Goal: Information Seeking & Learning: Learn about a topic

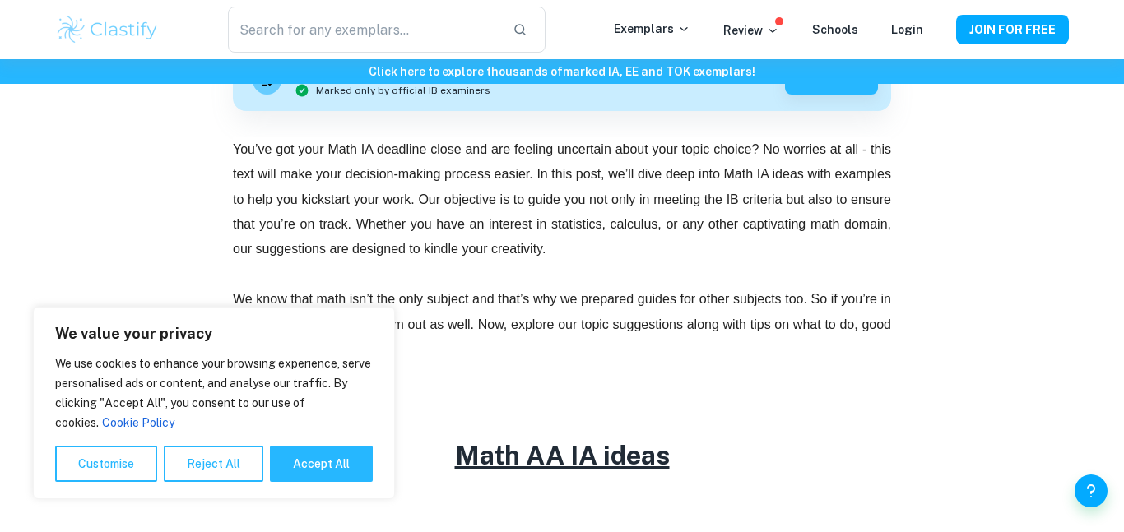
scroll to position [526, 0]
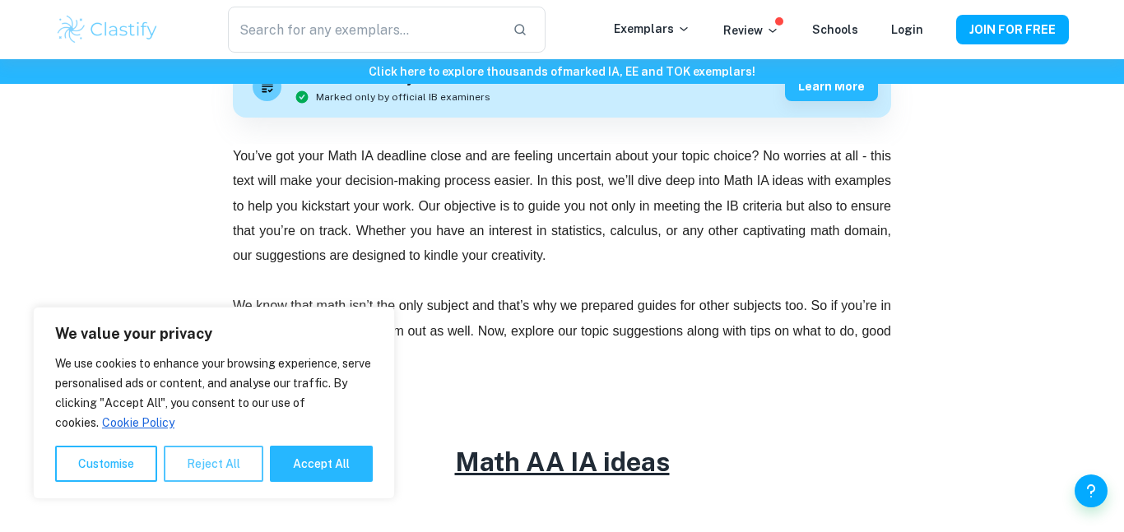
click at [211, 465] on button "Reject All" at bounding box center [214, 464] width 100 height 36
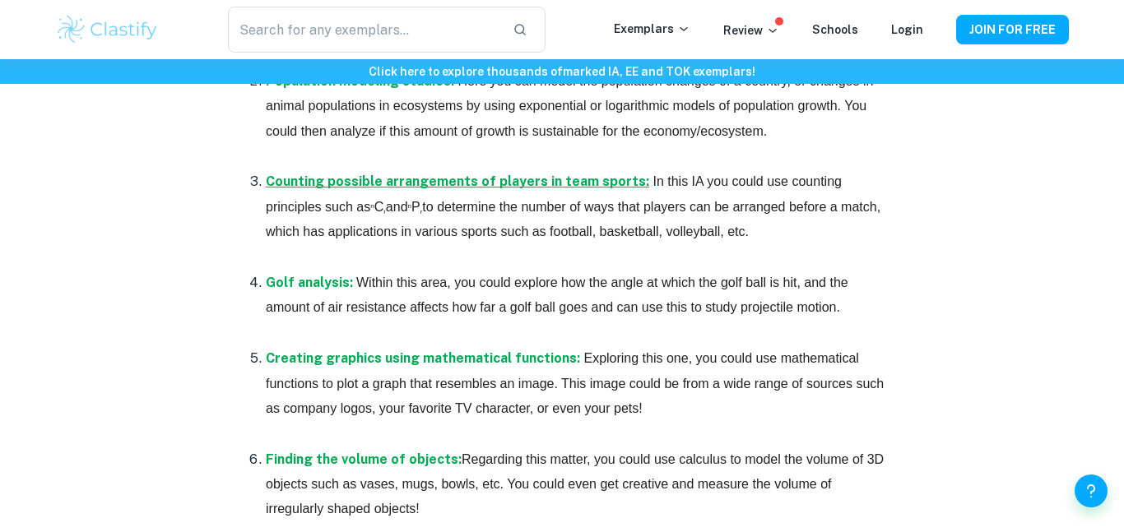
scroll to position [1143, 0]
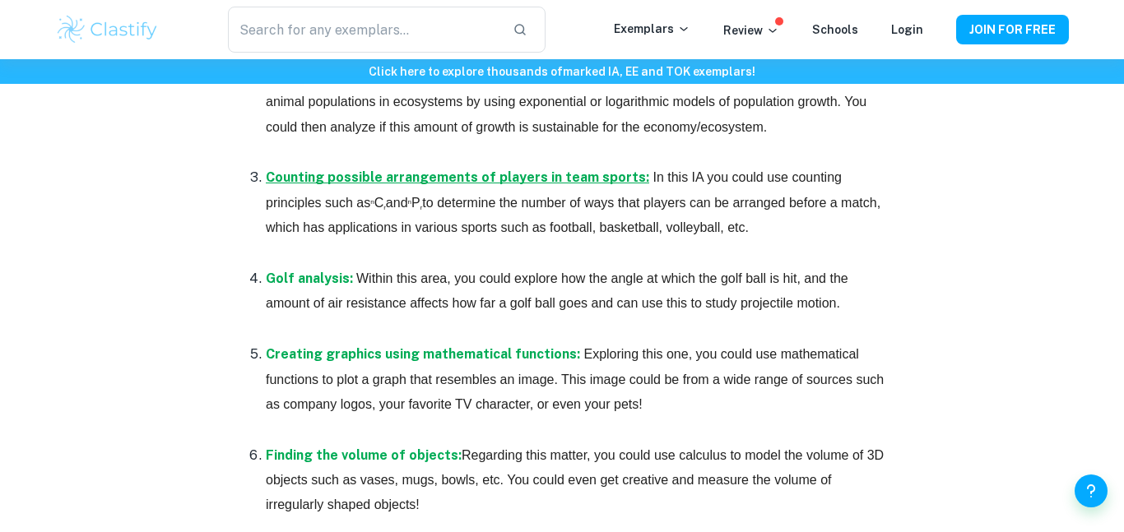
click at [417, 266] on p at bounding box center [578, 253] width 625 height 25
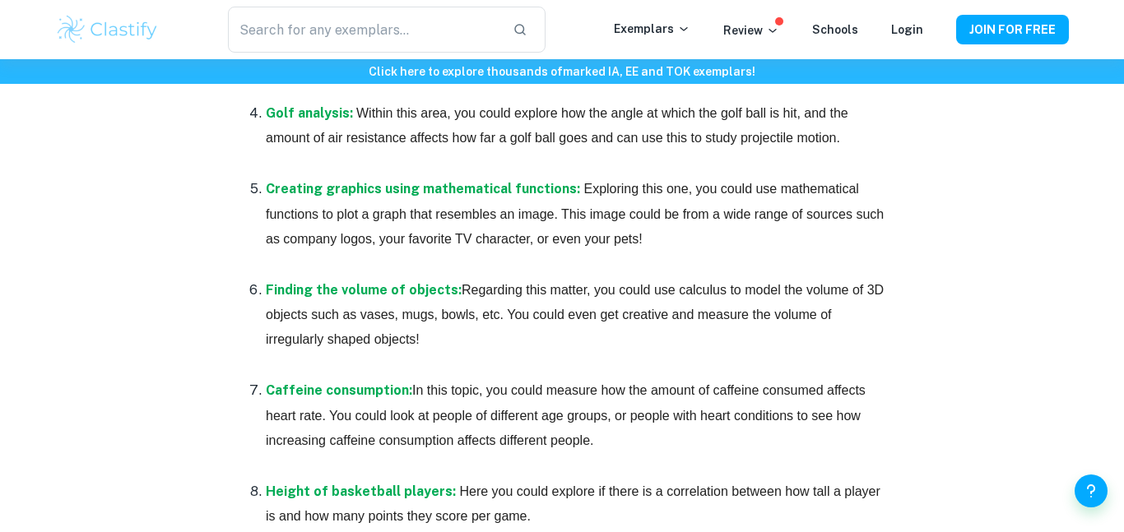
scroll to position [1315, 0]
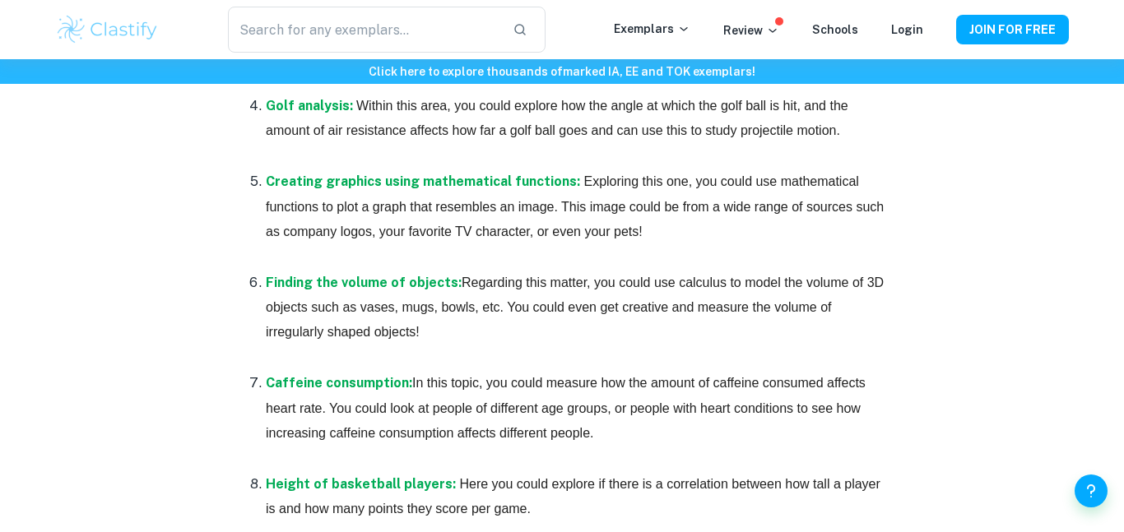
click at [417, 269] on p at bounding box center [578, 256] width 625 height 25
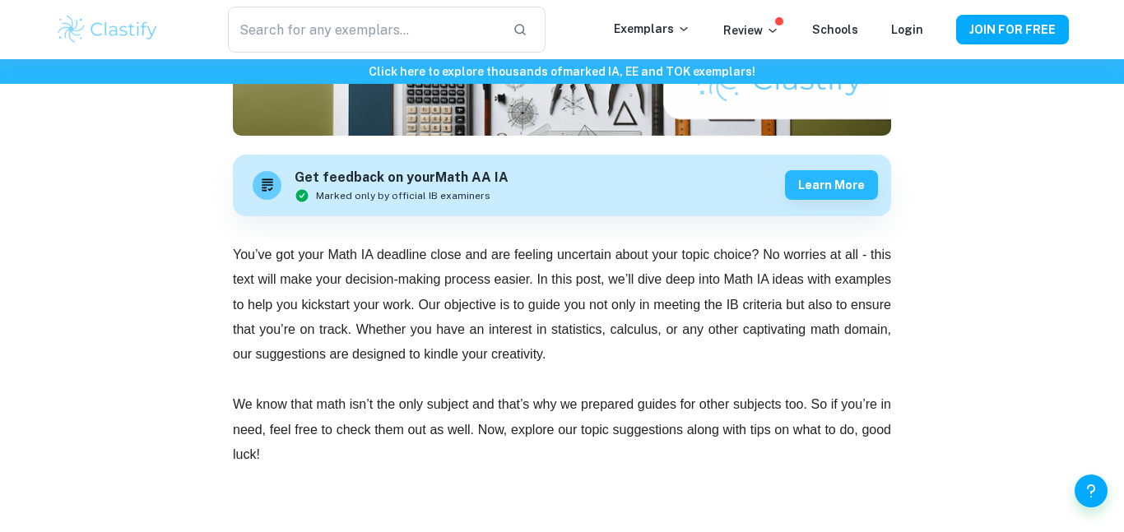
scroll to position [426, 0]
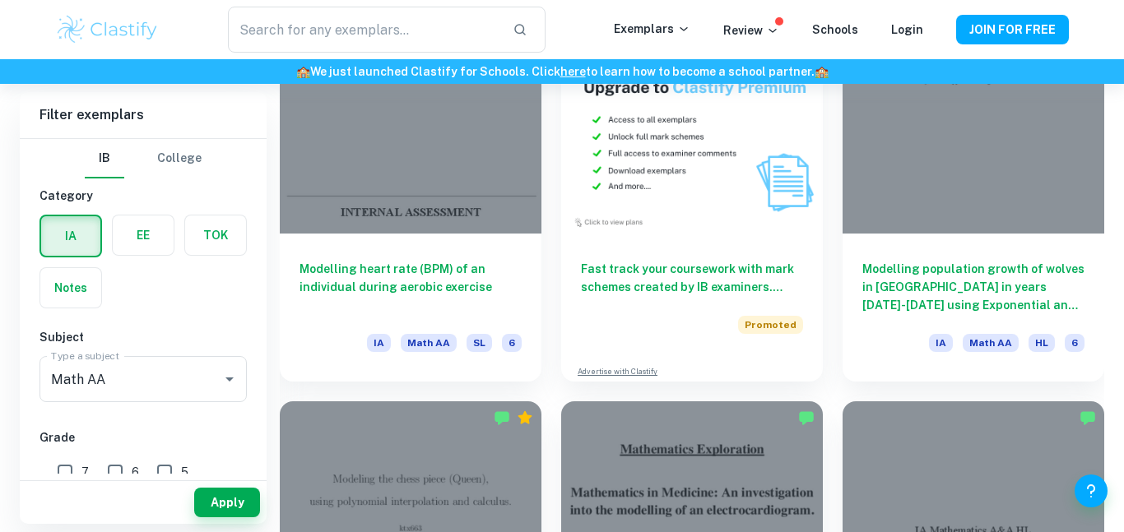
scroll to position [3150, 0]
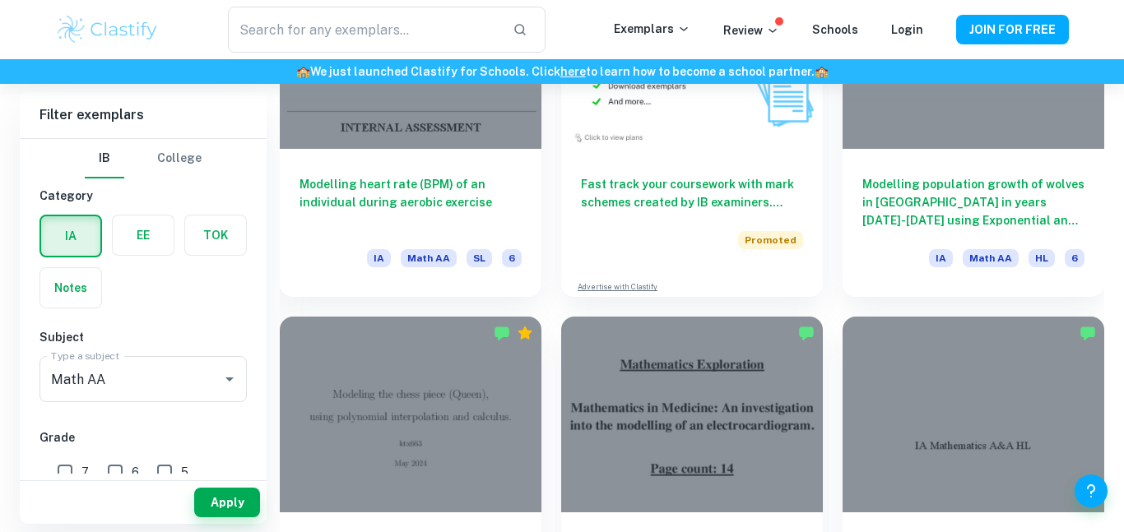
click at [328, 154] on div "Modelling heart rate (BPM) of an individual during aerobic exercise IA Math AA …" at bounding box center [411, 223] width 262 height 148
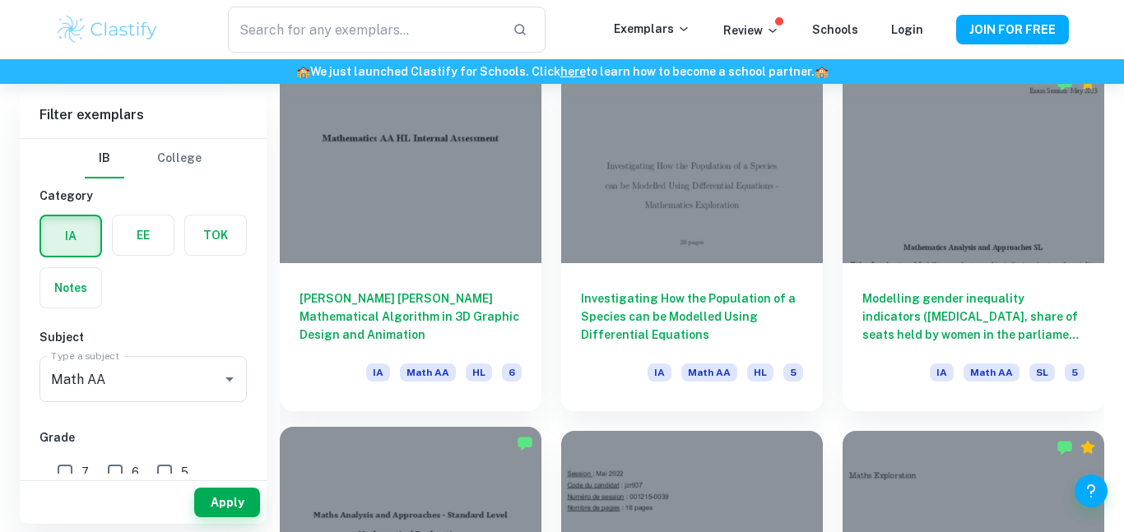
scroll to position [13589, 0]
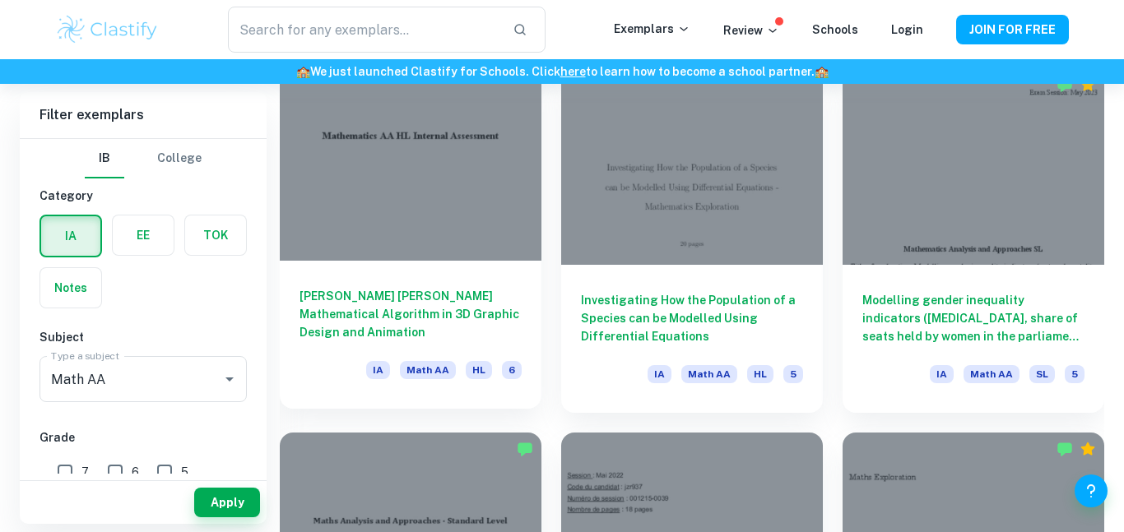
click at [452, 175] on div at bounding box center [411, 162] width 262 height 196
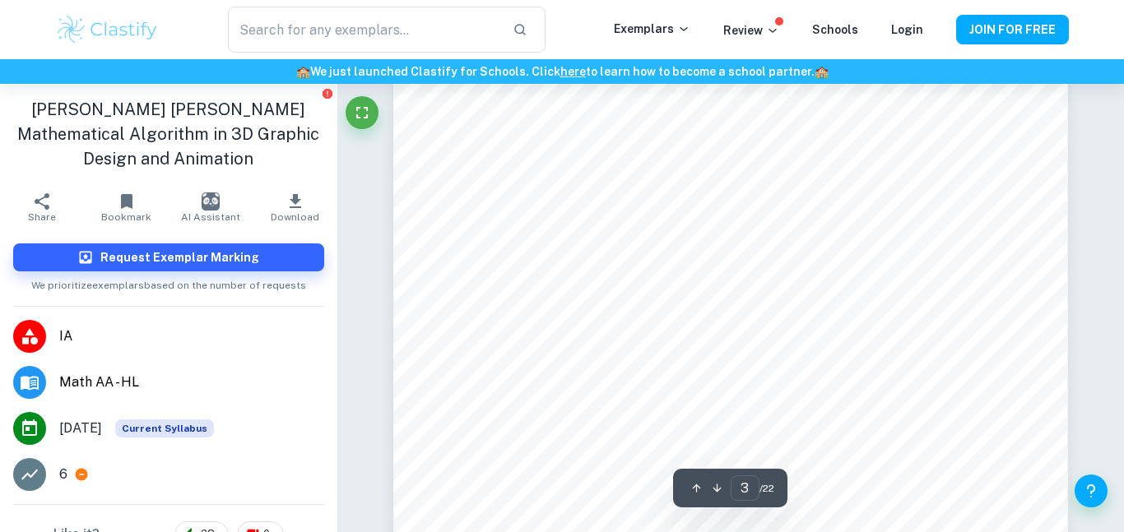
type input "1"
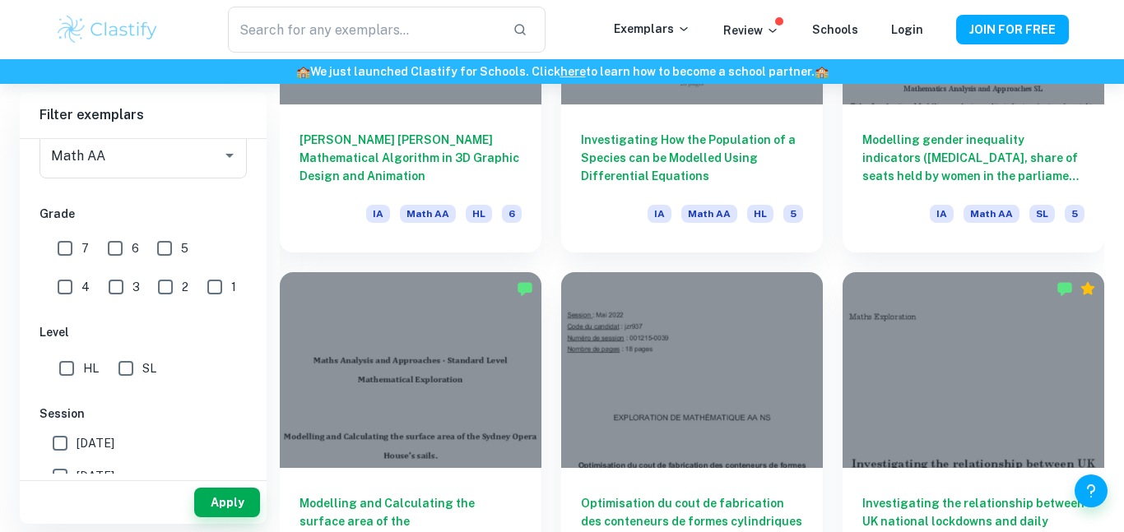
scroll to position [14171, 0]
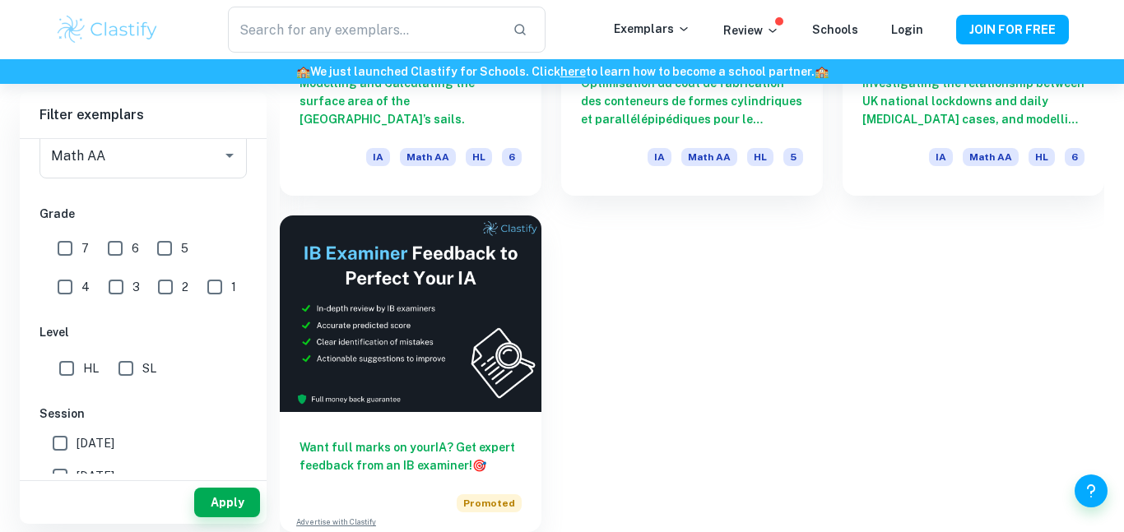
click at [198, 281] on input "1" at bounding box center [214, 287] width 33 height 33
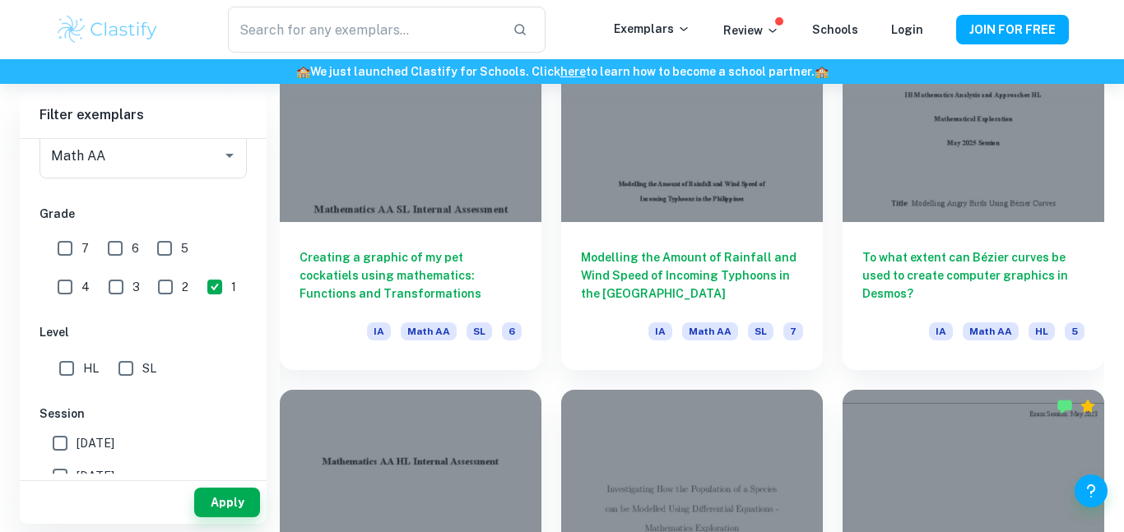
scroll to position [12942, 0]
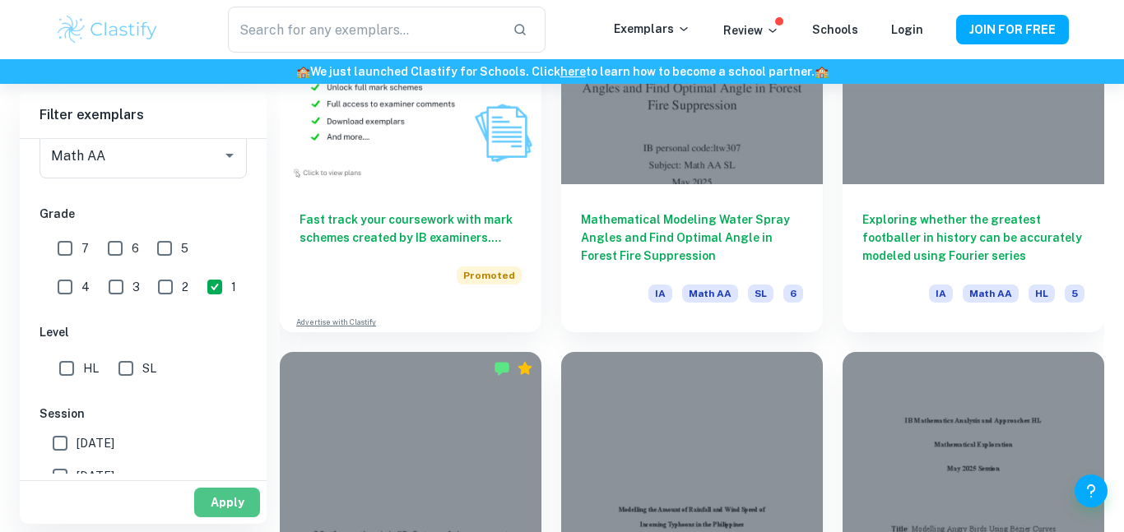
click at [210, 500] on button "Apply" at bounding box center [227, 503] width 66 height 30
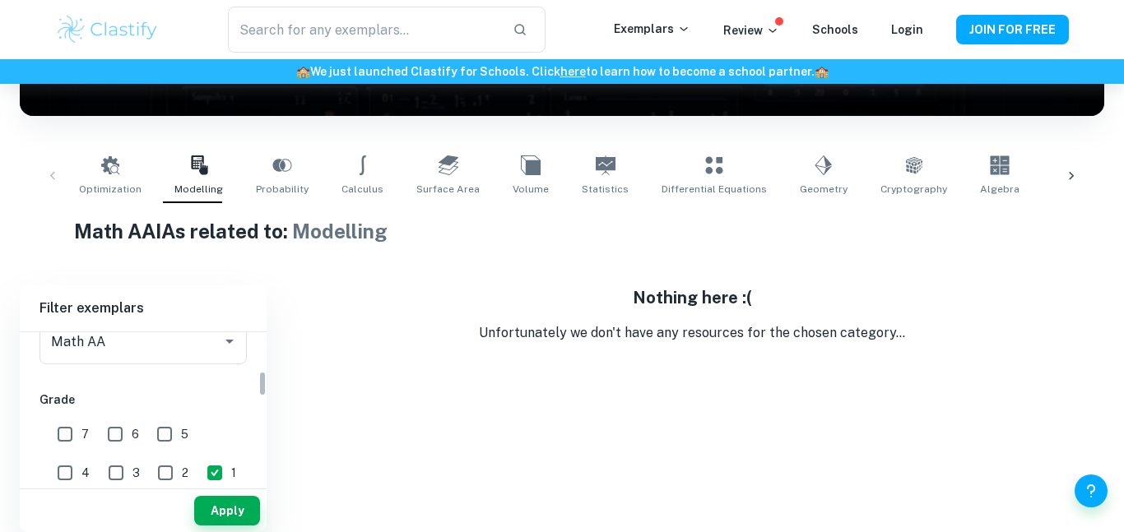
scroll to position [229, 0]
click at [198, 471] on input "1" at bounding box center [214, 475] width 33 height 33
checkbox input "false"
click at [149, 468] on input "2" at bounding box center [165, 475] width 33 height 33
click at [207, 500] on button "Apply" at bounding box center [227, 511] width 66 height 30
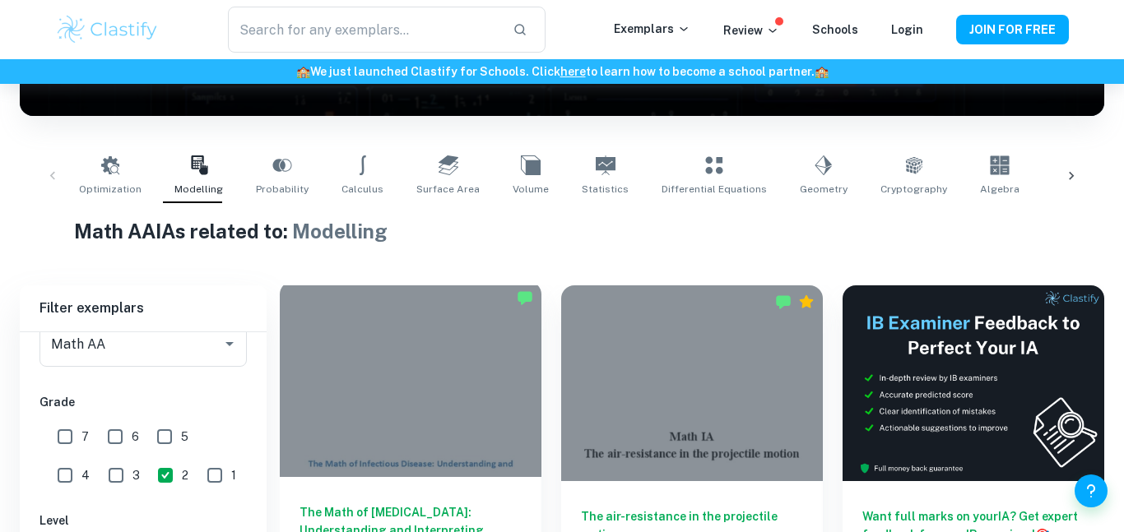
scroll to position [367, 0]
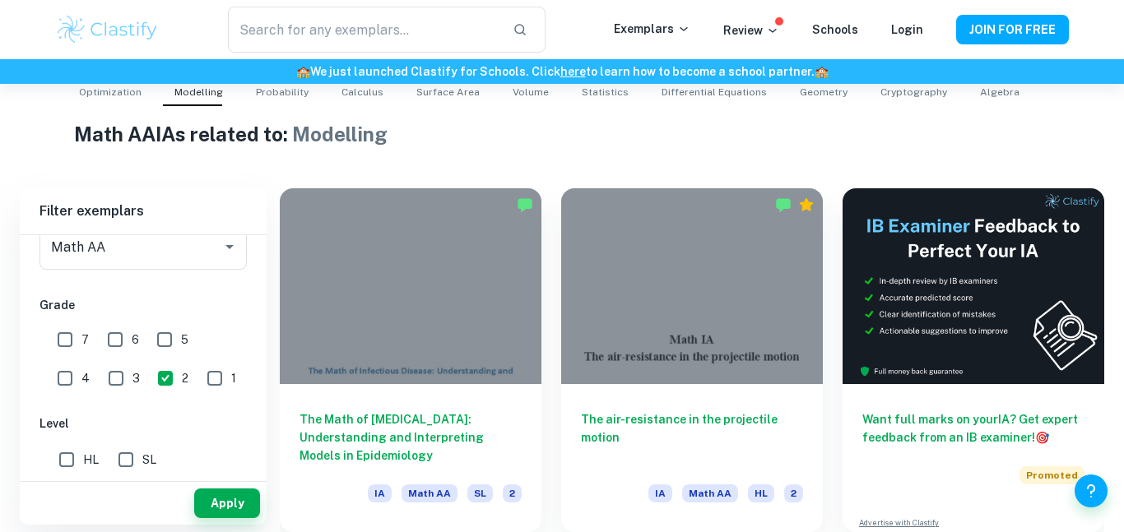
click at [182, 381] on span "2" at bounding box center [185, 378] width 7 height 18
click at [149, 381] on input "2" at bounding box center [165, 378] width 33 height 33
checkbox input "false"
click at [223, 498] on button "Apply" at bounding box center [227, 504] width 66 height 30
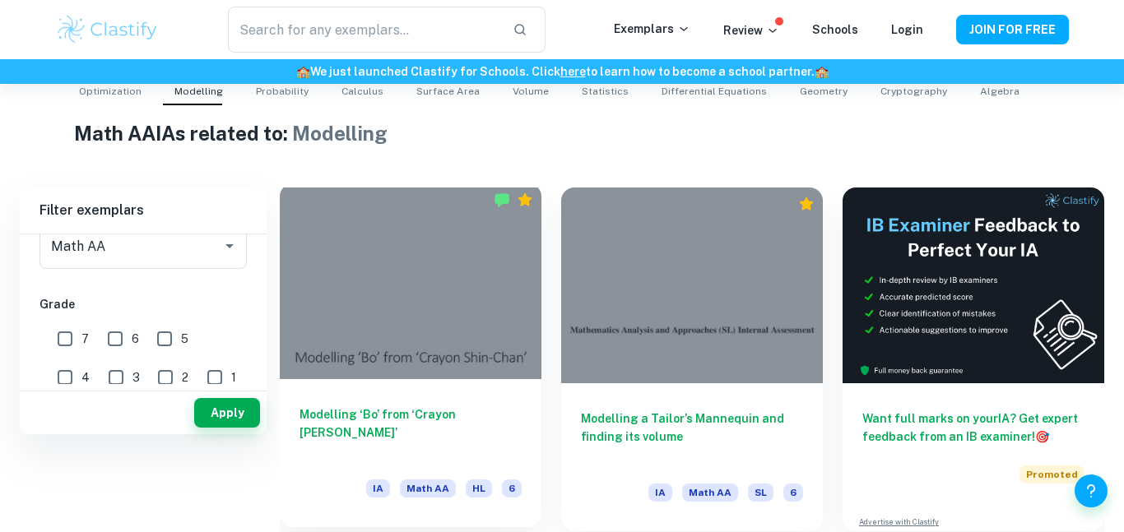
scroll to position [235, 0]
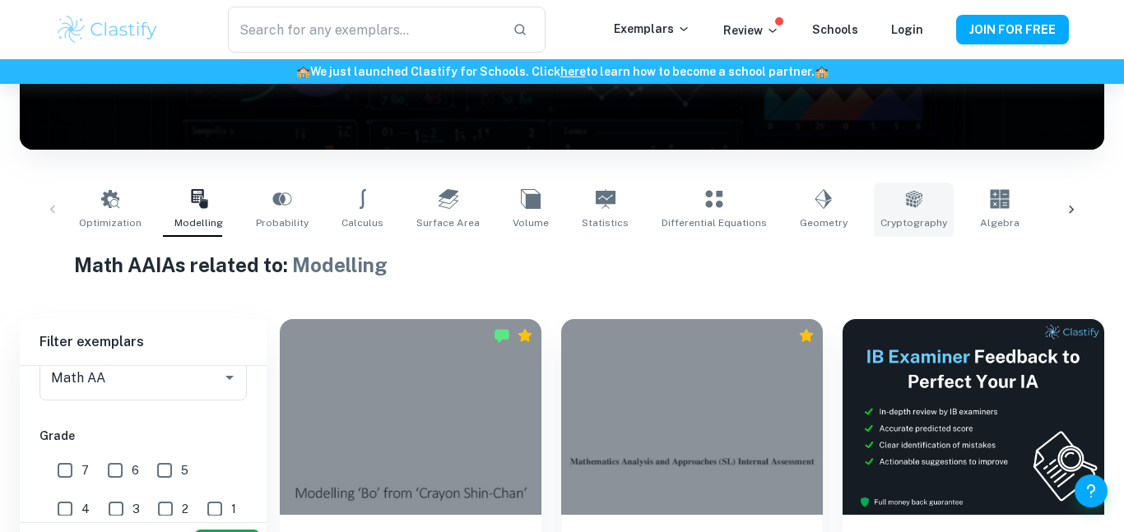
click at [904, 206] on icon at bounding box center [914, 199] width 20 height 20
type input "Cryptography"
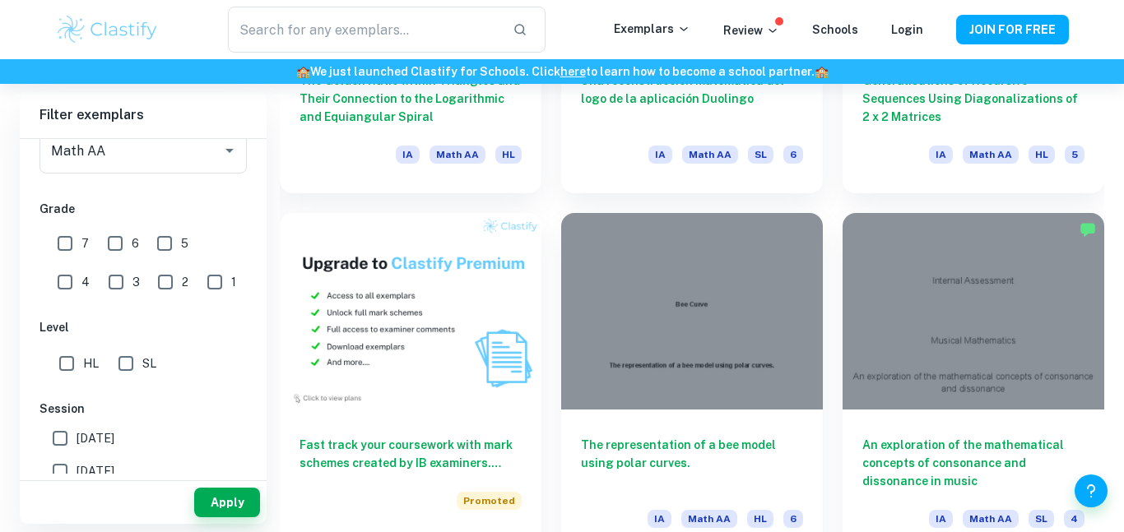
scroll to position [12717, 0]
